Goal: Book appointment/travel/reservation

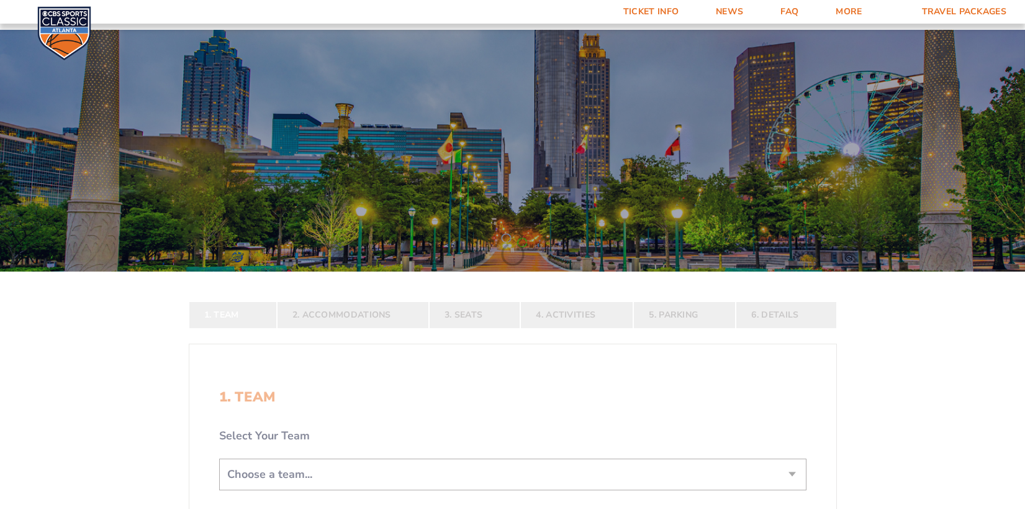
scroll to position [310, 0]
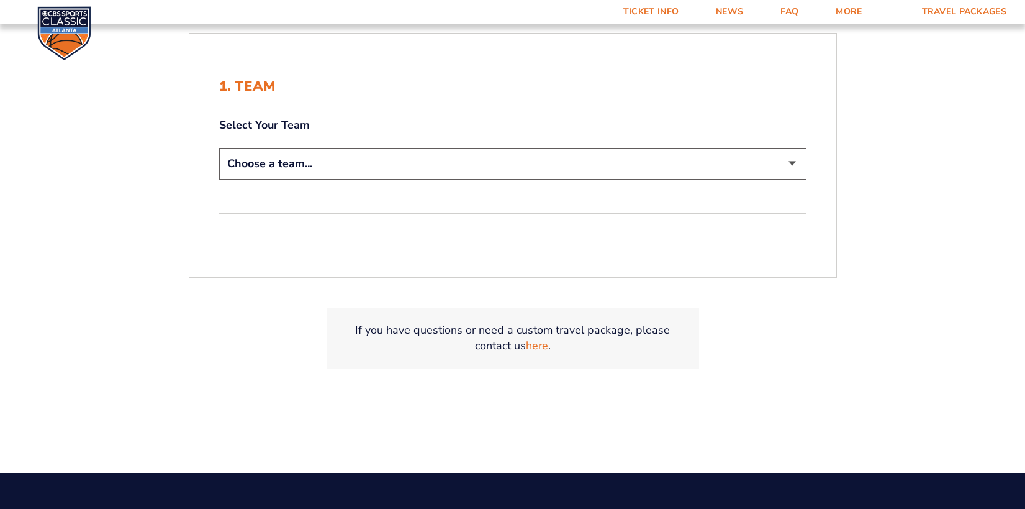
click at [382, 160] on select "Choose a team... [US_STATE] Wildcats [US_STATE] State Buckeyes [US_STATE] Tar H…" at bounding box center [512, 164] width 587 height 32
select select "20108"
click at [219, 148] on select "Choose a team... [US_STATE] Wildcats [US_STATE] State Buckeyes [US_STATE] Tar H…" at bounding box center [512, 164] width 587 height 32
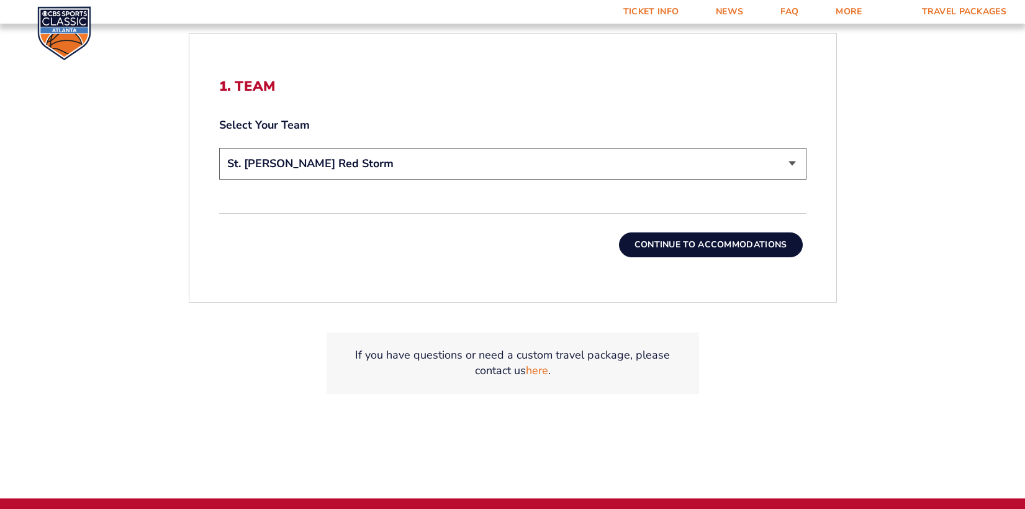
click at [673, 251] on button "Continue To Accommodations" at bounding box center [711, 244] width 184 height 25
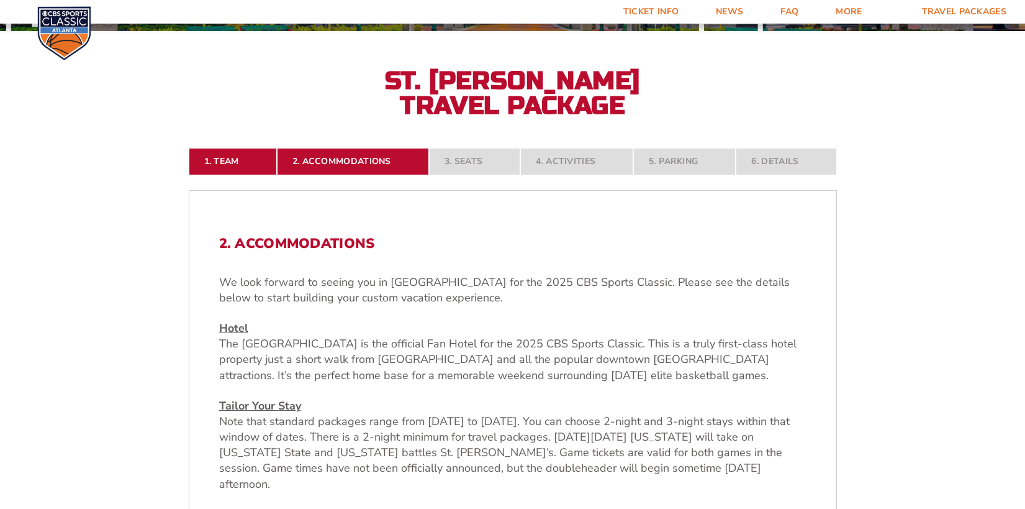
scroll to position [427, 0]
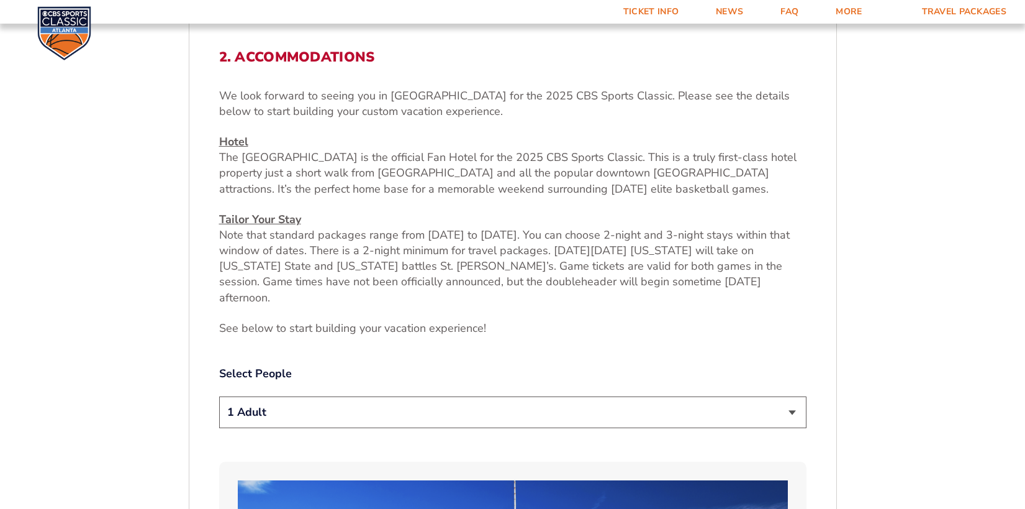
click at [316, 396] on select "1 Adult 2 Adults 3 Adults 4 Adults 2 Adults + 1 Child 2 Adults + 2 Children 2 A…" at bounding box center [512, 412] width 587 height 32
click at [219, 396] on select "1 Adult 2 Adults 3 Adults 4 Adults 2 Adults + 1 Child 2 Adults + 2 Children 2 A…" at bounding box center [512, 412] width 587 height 32
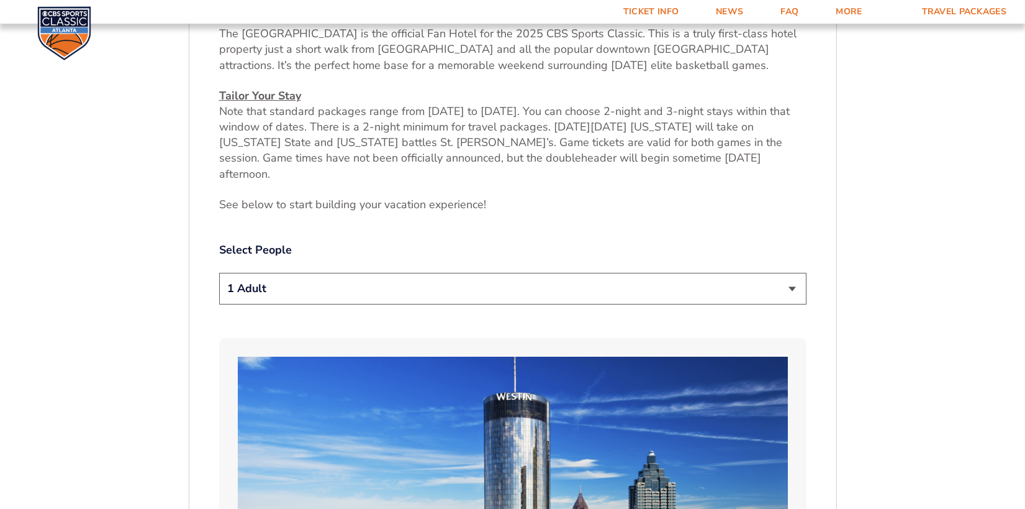
scroll to position [551, 0]
click at [293, 272] on select "1 Adult 2 Adults 3 Adults 4 Adults 2 Adults + 1 Child 2 Adults + 2 Children 2 A…" at bounding box center [512, 288] width 587 height 32
select select "2 Adults"
click at [219, 272] on select "1 Adult 2 Adults 3 Adults 4 Adults 2 Adults + 1 Child 2 Adults + 2 Children 2 A…" at bounding box center [512, 288] width 587 height 32
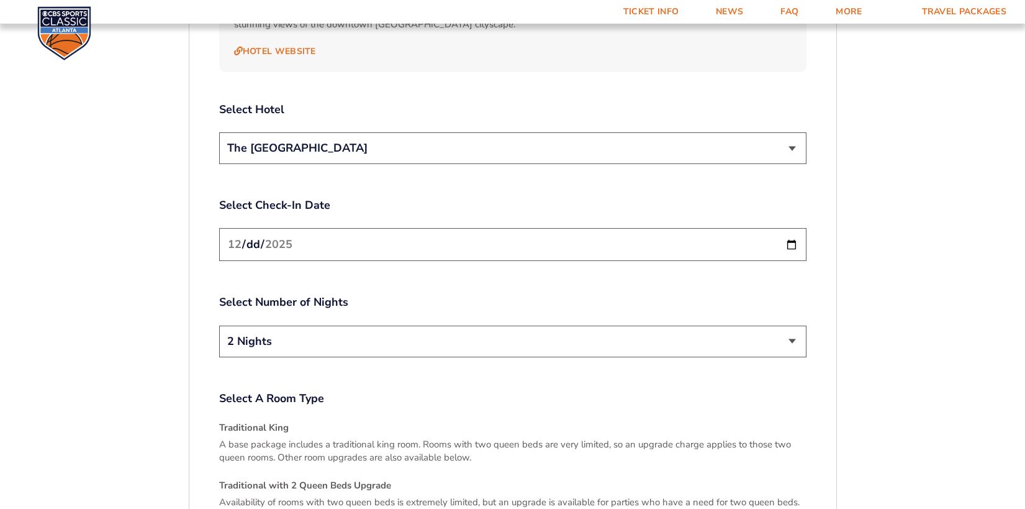
scroll to position [1482, 0]
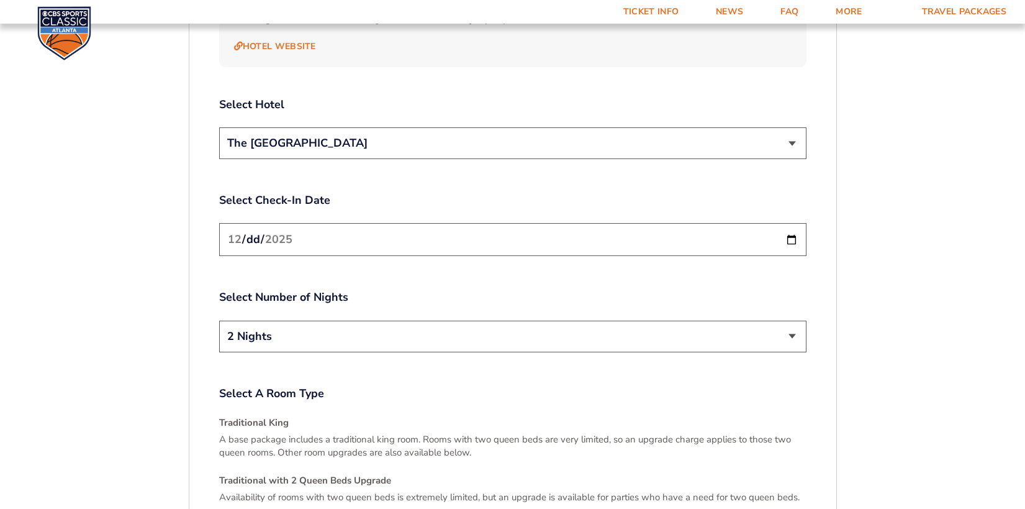
click at [787, 223] on input "[DATE]" at bounding box center [512, 239] width 587 height 33
click at [789, 223] on input "[DATE]" at bounding box center [512, 239] width 587 height 33
click at [785, 320] on select "2 Nights 3 Nights" at bounding box center [512, 336] width 587 height 32
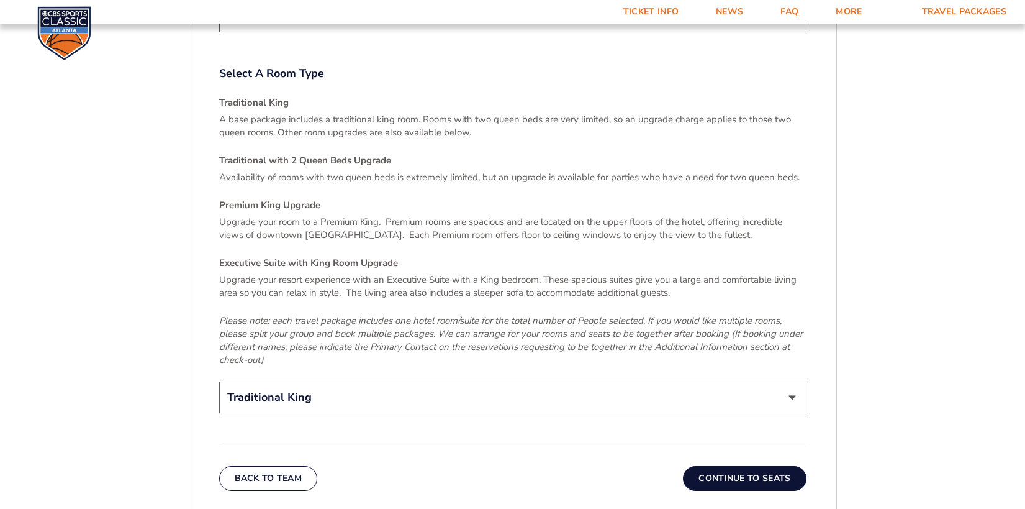
scroll to position [1979, 0]
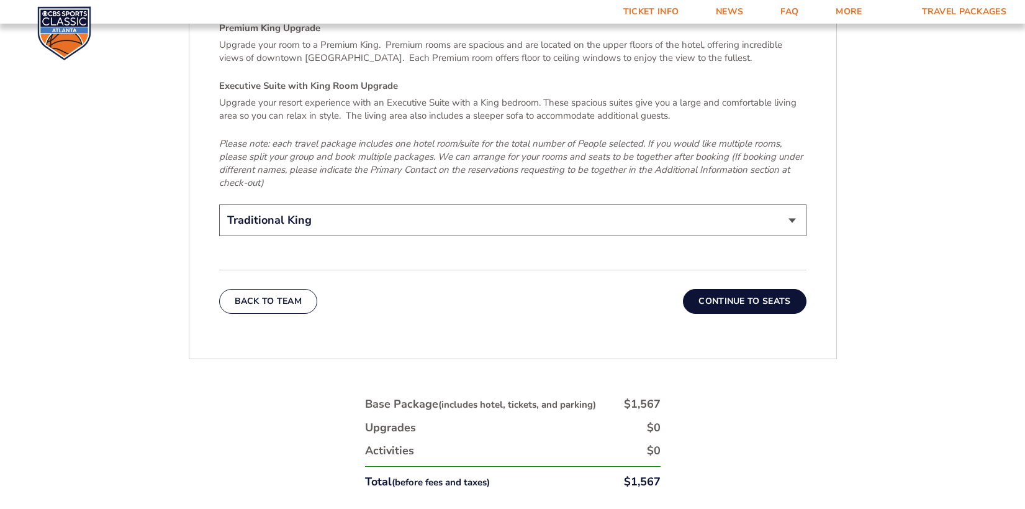
click at [790, 204] on select "Traditional King Traditional with 2 Queen Beds Upgrade (+$95 per night) Premium…" at bounding box center [512, 220] width 587 height 32
select select "Traditional with 2 Queen Beds Upgrade"
click at [219, 204] on select "Traditional King Traditional with 2 Queen Beds Upgrade (+$95 per night) Premium…" at bounding box center [512, 220] width 587 height 32
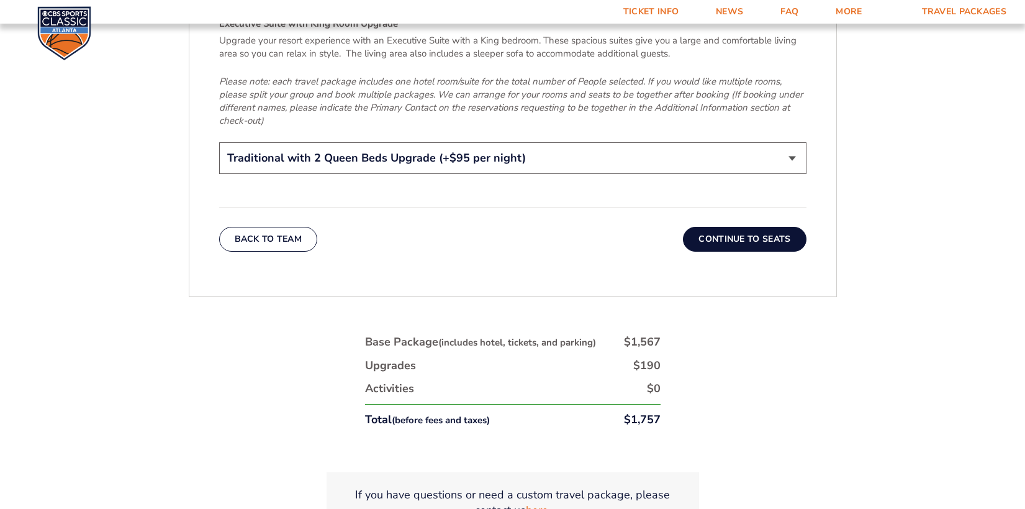
click at [720, 227] on button "Continue To Seats" at bounding box center [744, 239] width 123 height 25
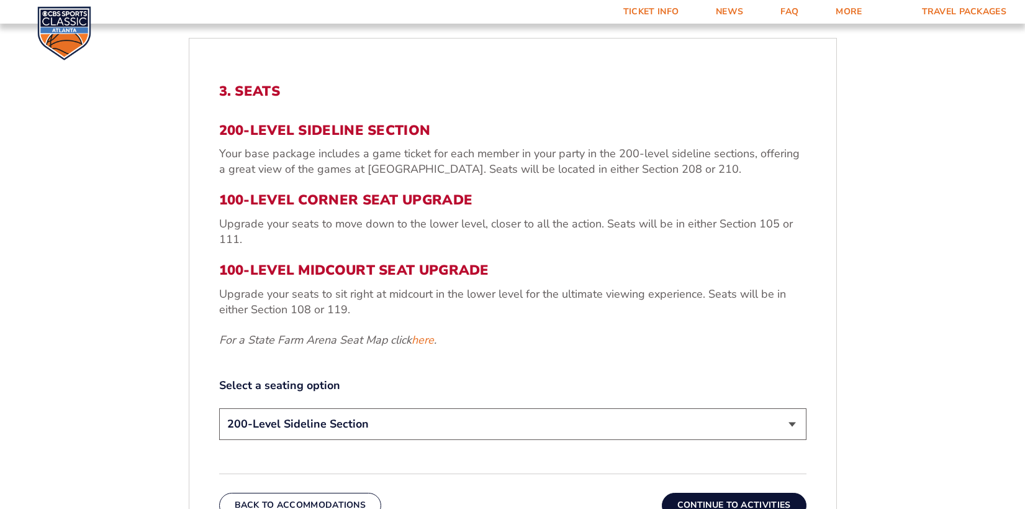
scroll to position [427, 0]
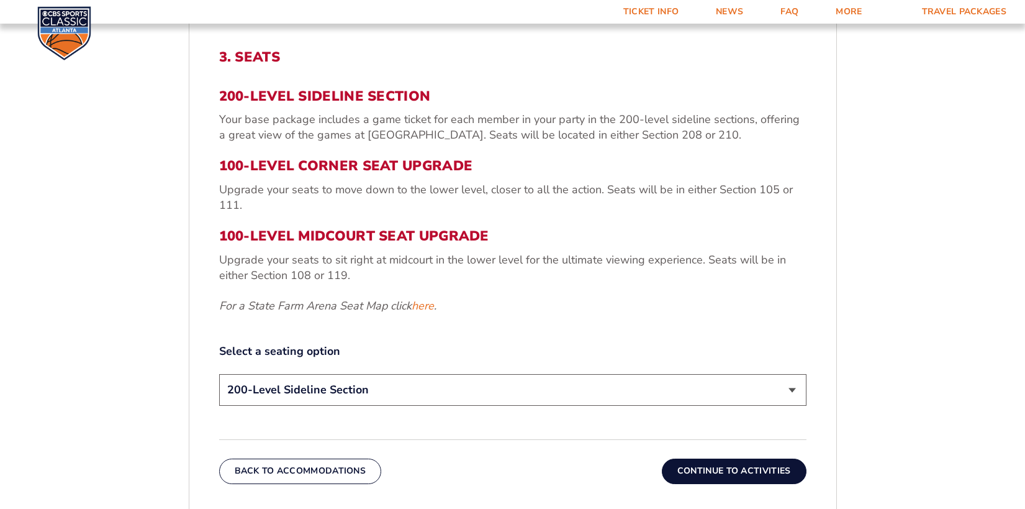
click at [382, 376] on select "200-Level Sideline Section 100-Level Corner Seat Upgrade (+$120 per person) 100…" at bounding box center [512, 390] width 587 height 32
click at [219, 374] on select "200-Level Sideline Section 100-Level Corner Seat Upgrade (+$120 per person) 100…" at bounding box center [512, 390] width 587 height 32
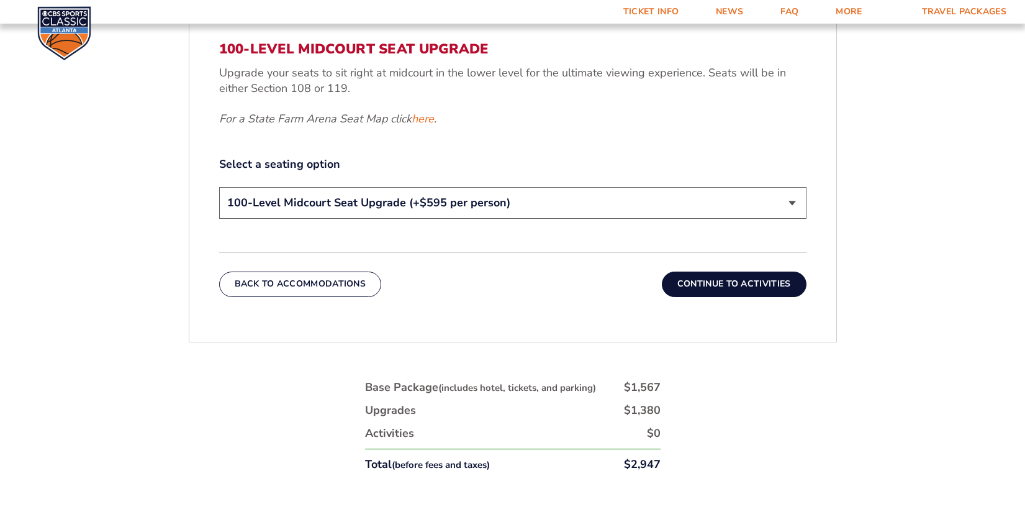
scroll to position [613, 0]
click at [447, 193] on select "200-Level Sideline Section 100-Level Corner Seat Upgrade (+$120 per person) 100…" at bounding box center [512, 204] width 587 height 32
click at [219, 188] on select "200-Level Sideline Section 100-Level Corner Seat Upgrade (+$120 per person) 100…" at bounding box center [512, 204] width 587 height 32
click at [469, 210] on select "200-Level Sideline Section 100-Level Corner Seat Upgrade (+$120 per person) 100…" at bounding box center [512, 204] width 587 height 32
select select "200-Level Sideline Section"
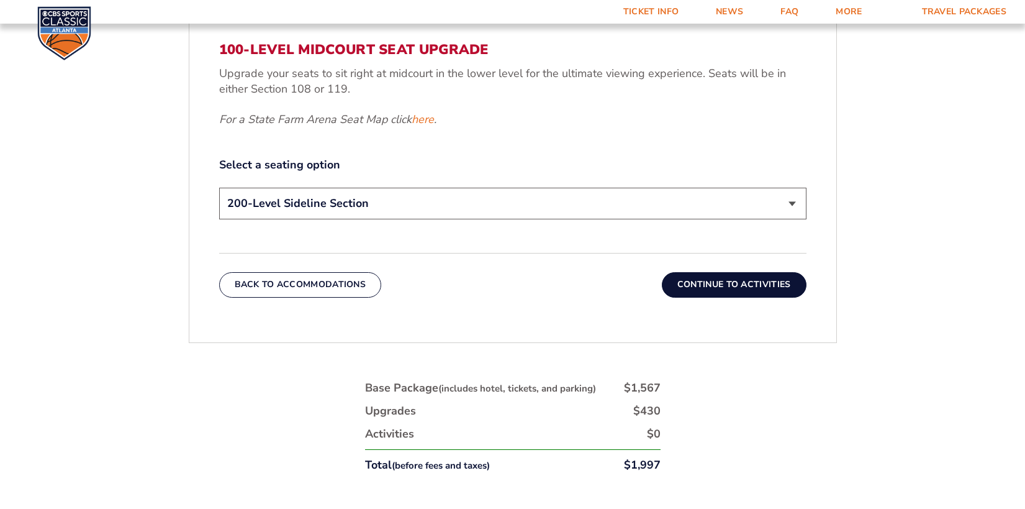
click at [219, 188] on select "200-Level Sideline Section 100-Level Corner Seat Upgrade (+$120 per person) 100…" at bounding box center [512, 204] width 587 height 32
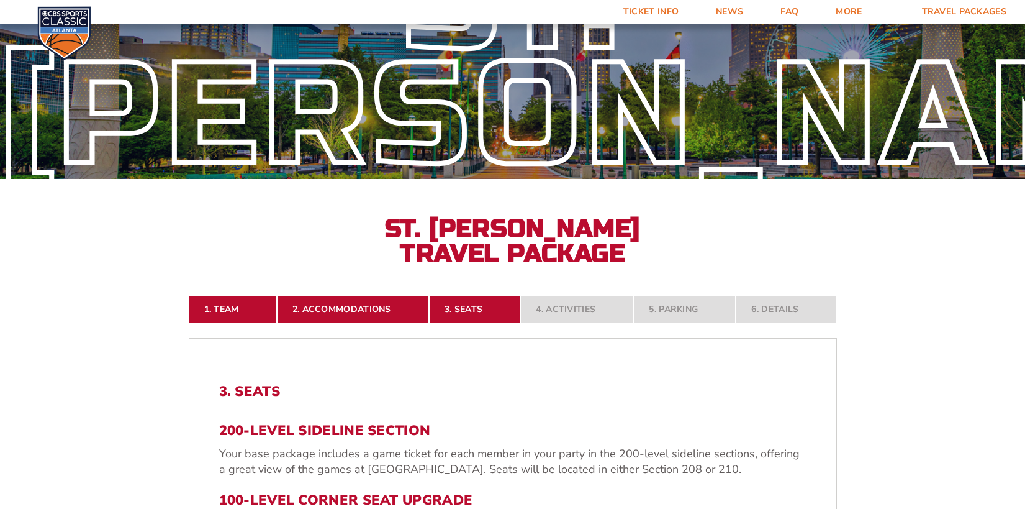
scroll to position [0, 0]
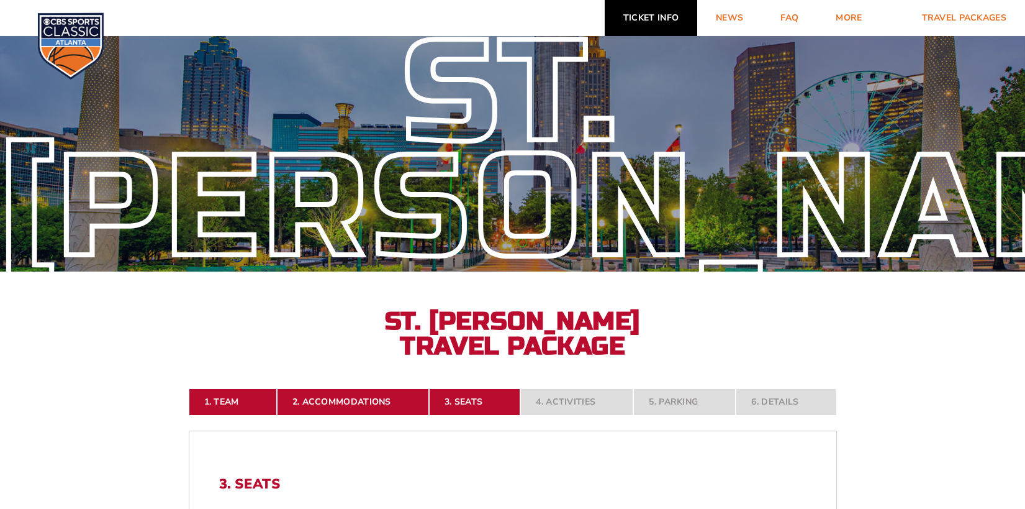
click at [630, 9] on link "Ticket Info" at bounding box center [651, 18] width 93 height 36
